Goal: Navigation & Orientation: Locate item on page

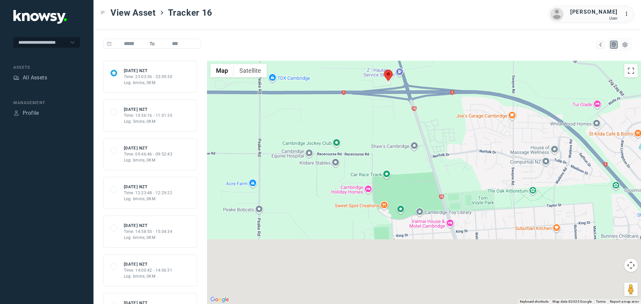
drag, startPoint x: 379, startPoint y: 270, endPoint x: 383, endPoint y: 185, distance: 84.9
click at [383, 185] on div at bounding box center [424, 182] width 434 height 243
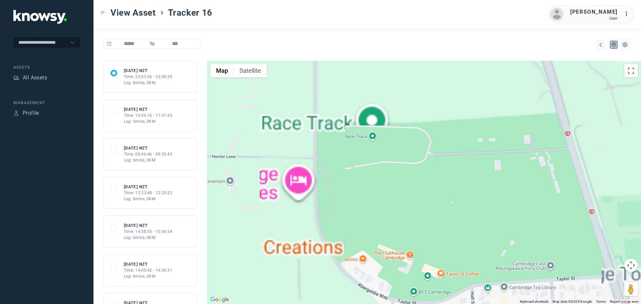
click at [371, 124] on div at bounding box center [424, 182] width 434 height 243
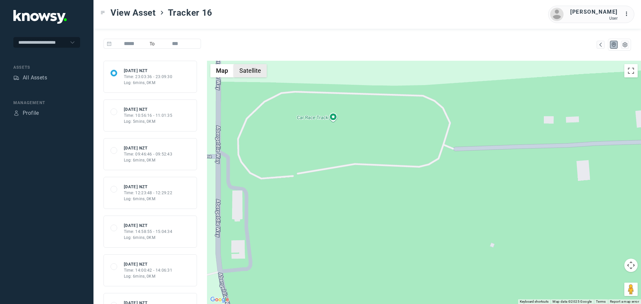
click at [260, 72] on button "Satellite" at bounding box center [250, 70] width 33 height 13
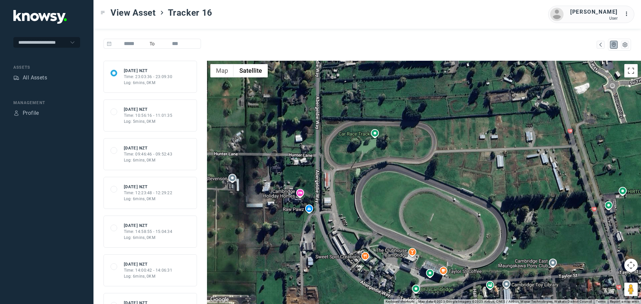
drag, startPoint x: 425, startPoint y: 220, endPoint x: 428, endPoint y: 217, distance: 4.0
click at [432, 221] on div at bounding box center [424, 182] width 434 height 243
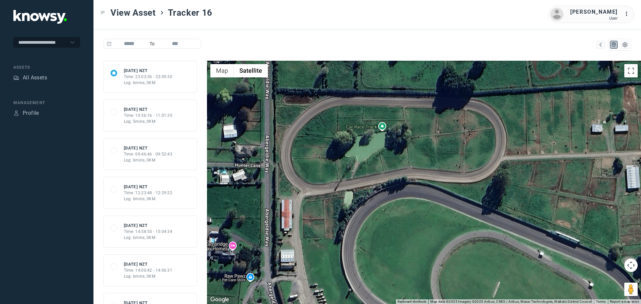
drag, startPoint x: 379, startPoint y: 162, endPoint x: 391, endPoint y: 191, distance: 31.7
click at [391, 191] on div at bounding box center [424, 182] width 434 height 243
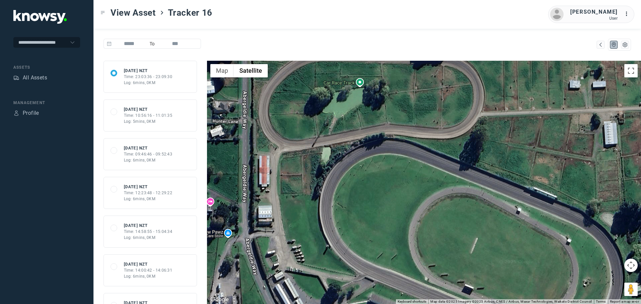
drag, startPoint x: 395, startPoint y: 240, endPoint x: 343, endPoint y: 150, distance: 104.5
click at [343, 150] on div at bounding box center [424, 182] width 434 height 243
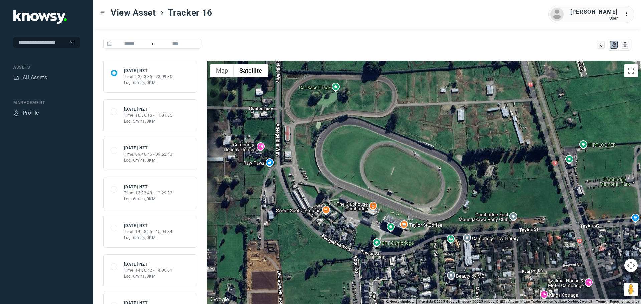
drag, startPoint x: 360, startPoint y: 144, endPoint x: 381, endPoint y: 199, distance: 59.6
click at [381, 201] on div at bounding box center [424, 182] width 434 height 243
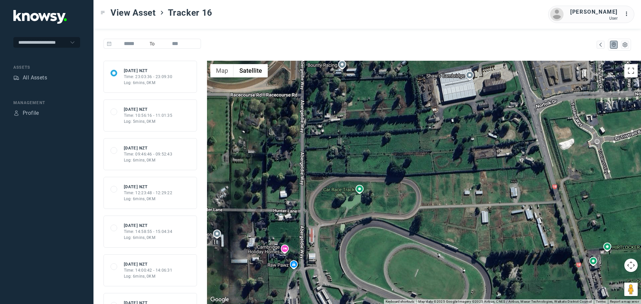
drag, startPoint x: 443, startPoint y: 138, endPoint x: 442, endPoint y: 175, distance: 37.1
click at [442, 175] on div at bounding box center [424, 182] width 434 height 243
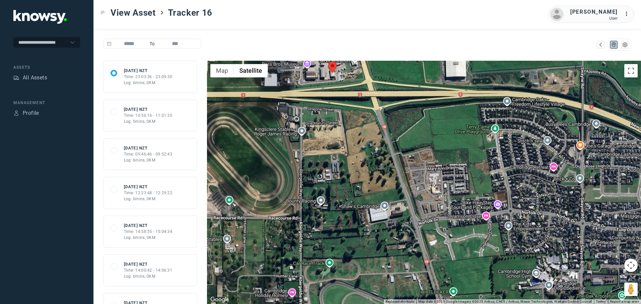
drag, startPoint x: 280, startPoint y: 92, endPoint x: 292, endPoint y: 194, distance: 102.2
click at [292, 194] on div at bounding box center [424, 182] width 434 height 243
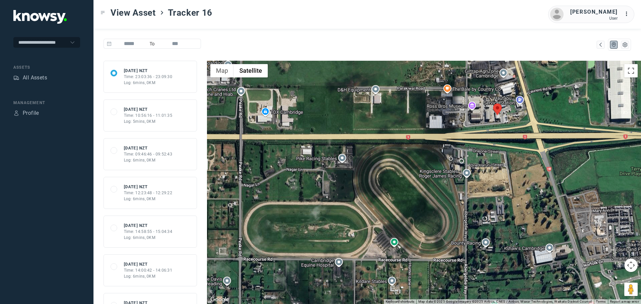
drag, startPoint x: 283, startPoint y: 202, endPoint x: 413, endPoint y: 198, distance: 130.3
click at [413, 198] on div at bounding box center [424, 182] width 434 height 243
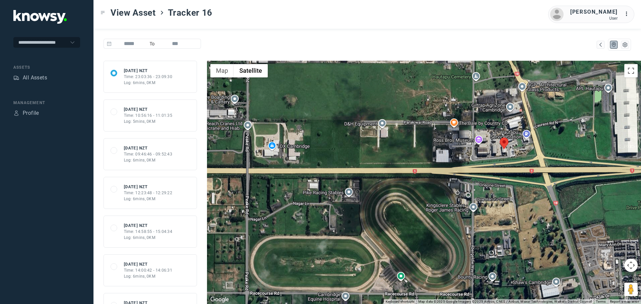
drag, startPoint x: 361, startPoint y: 116, endPoint x: 368, endPoint y: 151, distance: 35.8
click at [368, 151] on div at bounding box center [424, 182] width 434 height 243
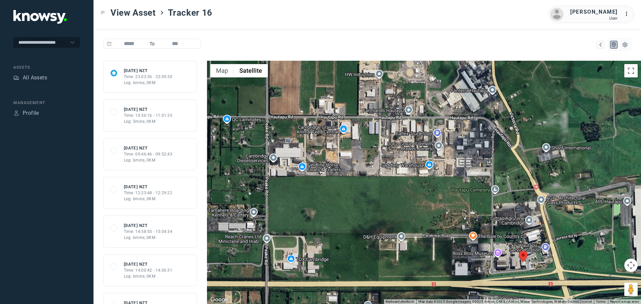
drag, startPoint x: 351, startPoint y: 165, endPoint x: 331, endPoint y: 217, distance: 55.6
click at [348, 229] on div at bounding box center [424, 182] width 434 height 243
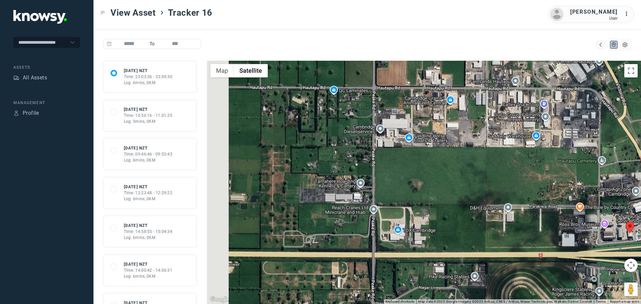
drag, startPoint x: 348, startPoint y: 213, endPoint x: 459, endPoint y: 191, distance: 113.0
click at [459, 191] on div at bounding box center [424, 182] width 434 height 243
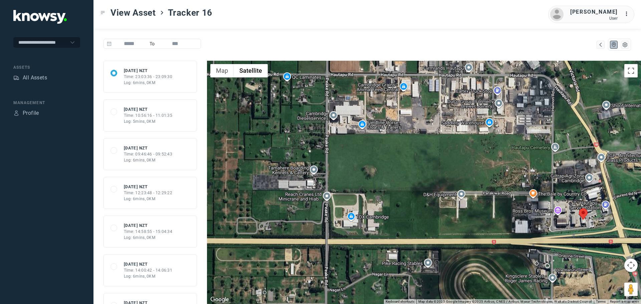
drag, startPoint x: 497, startPoint y: 199, endPoint x: 449, endPoint y: 185, distance: 50.2
click at [449, 185] on div at bounding box center [424, 182] width 434 height 243
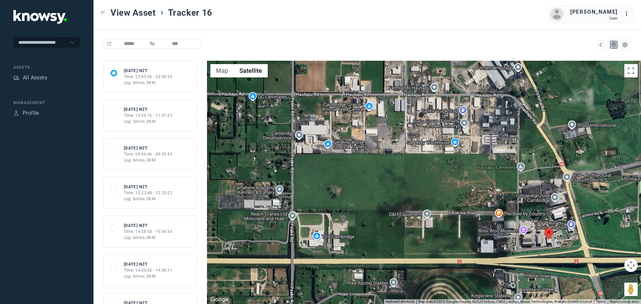
drag, startPoint x: 462, startPoint y: 187, endPoint x: 428, endPoint y: 207, distance: 38.9
click at [428, 207] on div at bounding box center [424, 182] width 434 height 243
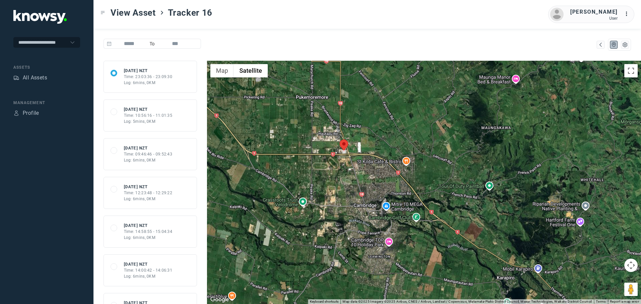
drag, startPoint x: 517, startPoint y: 198, endPoint x: 379, endPoint y: 140, distance: 149.9
click at [379, 140] on div at bounding box center [424, 182] width 434 height 243
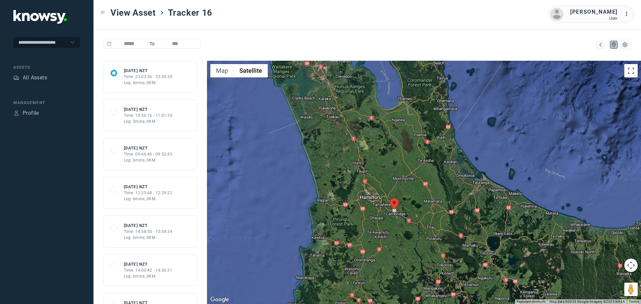
drag, startPoint x: 412, startPoint y: 141, endPoint x: 417, endPoint y: 189, distance: 48.6
click at [417, 189] on div at bounding box center [424, 182] width 434 height 243
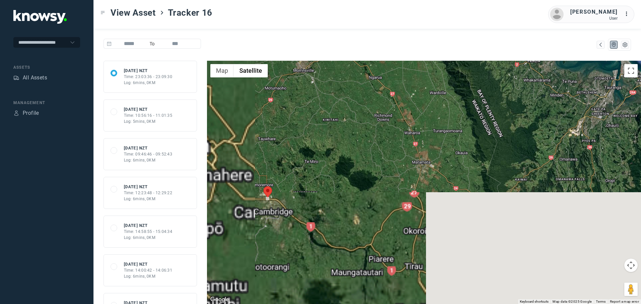
drag, startPoint x: 382, startPoint y: 224, endPoint x: 424, endPoint y: 54, distance: 175.6
click at [424, 54] on div "To 68a45a17f9da1775a9e68c42 [DATE] NZT Time: 23:03:36 - 23:09:30 Log: 6mins, 0K…" at bounding box center [367, 166] width 548 height 275
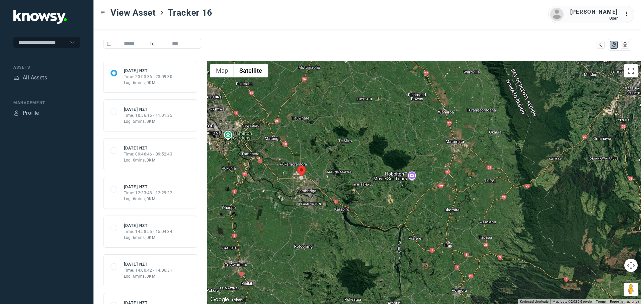
drag, startPoint x: 303, startPoint y: 185, endPoint x: 387, endPoint y: 221, distance: 90.9
click at [389, 223] on div at bounding box center [424, 182] width 434 height 243
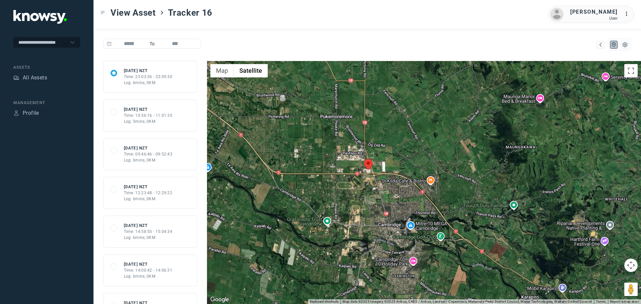
drag, startPoint x: 401, startPoint y: 188, endPoint x: 412, endPoint y: 198, distance: 15.1
click at [418, 201] on div at bounding box center [424, 182] width 434 height 243
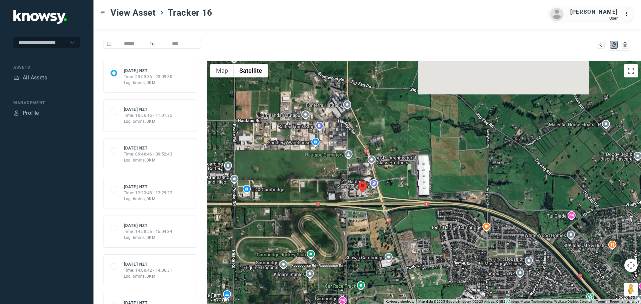
drag, startPoint x: 388, startPoint y: 172, endPoint x: 413, endPoint y: 194, distance: 33.1
click at [413, 194] on div at bounding box center [424, 182] width 434 height 243
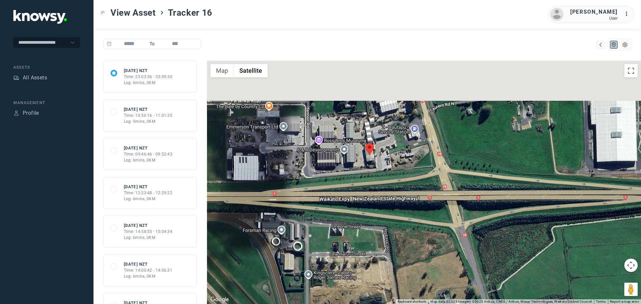
drag, startPoint x: 359, startPoint y: 189, endPoint x: 375, endPoint y: 244, distance: 57.1
click at [375, 244] on div at bounding box center [424, 182] width 434 height 243
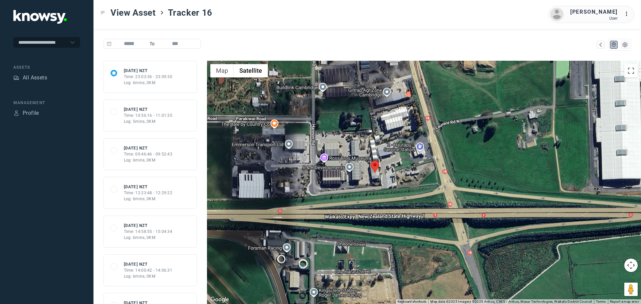
click at [324, 159] on div at bounding box center [424, 182] width 434 height 243
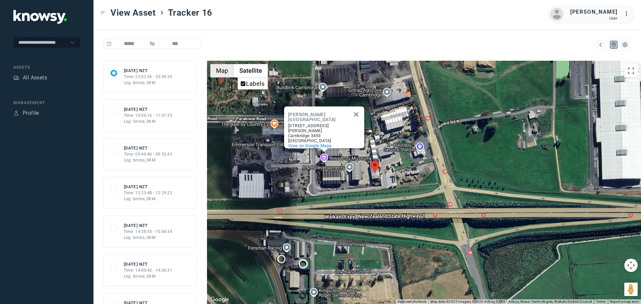
click at [214, 66] on button "Map" at bounding box center [221, 70] width 23 height 13
